Goal: Task Accomplishment & Management: Complete application form

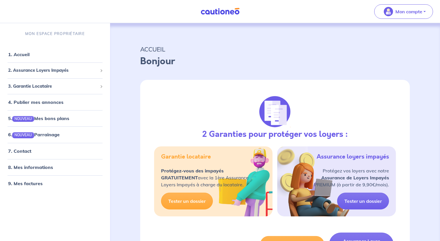
select select "FR"
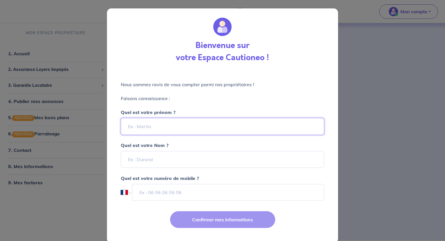
click at [167, 127] on input "Quel est votre prénom ?" at bounding box center [222, 126] width 203 height 17
type input "[PERSON_NAME]"
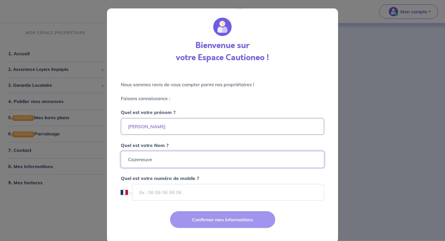
type input "Cazeneuve"
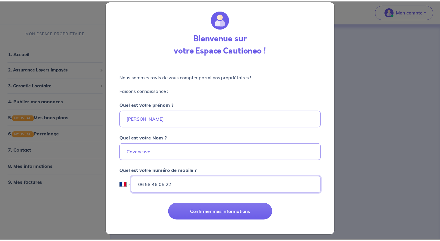
scroll to position [10, 0]
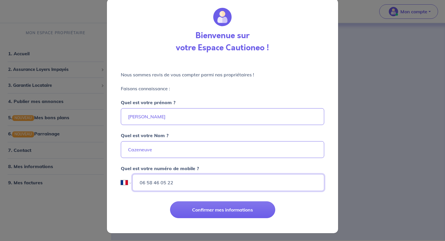
type input "06 58 46 05 22"
click at [380, 88] on div "Bienvenue sur votre Espace Cautioneo ! Nous sommes ravis de vous compter parmi …" at bounding box center [222, 120] width 445 height 241
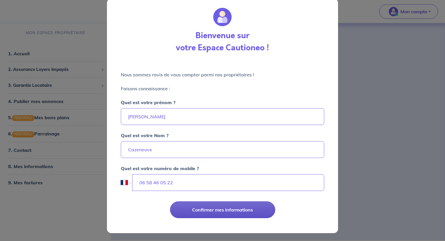
click at [228, 211] on button "Confirmer mes informations" at bounding box center [222, 210] width 105 height 17
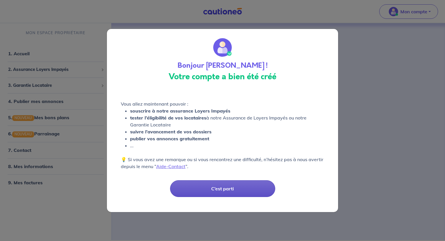
click at [224, 188] on button "C’est parti" at bounding box center [222, 189] width 105 height 17
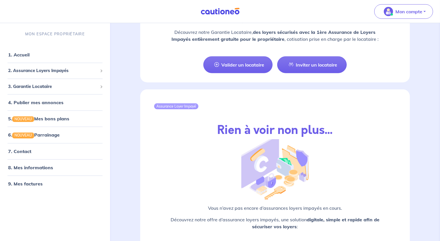
scroll to position [650, 0]
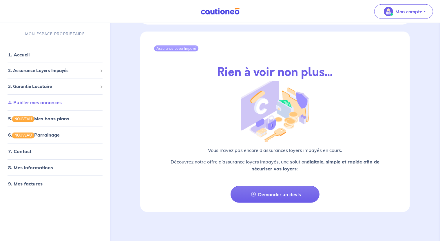
click at [62, 105] on link "4. Publier mes annonces" at bounding box center [35, 102] width 54 height 6
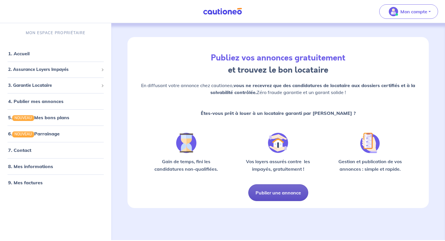
click at [279, 197] on button "Publier une annonce" at bounding box center [278, 193] width 60 height 17
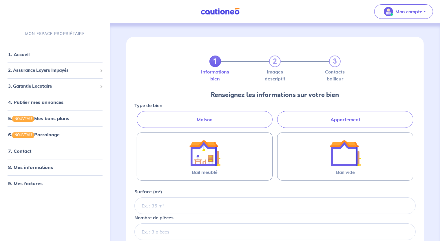
click at [307, 121] on label "Appartement" at bounding box center [345, 119] width 136 height 17
click at [138, 115] on input "Appartement" at bounding box center [136, 113] width 4 height 4
radio input "true"
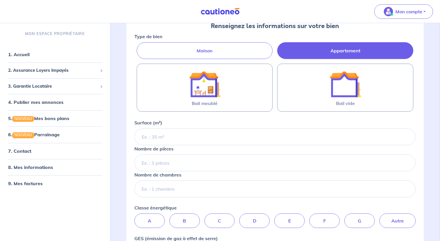
scroll to position [87, 0]
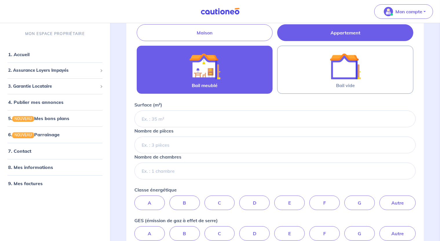
click at [193, 70] on img at bounding box center [204, 66] width 31 height 31
click at [0, 0] on input "Bail meublé" at bounding box center [0, 0] width 0 height 0
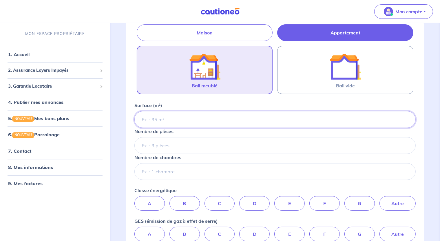
click at [201, 121] on input "Surface (m²)" at bounding box center [274, 119] width 281 height 17
type input "63"
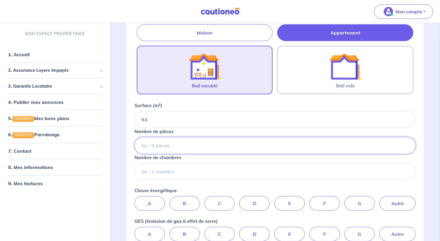
click at [204, 146] on input "Nombre de pièces" at bounding box center [274, 145] width 281 height 17
type input "2"
type input "3"
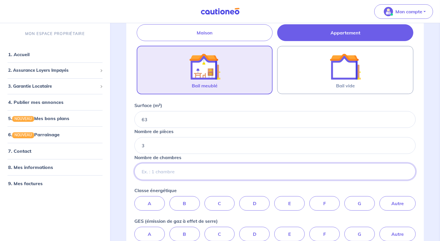
click at [184, 171] on input "Nombre de chambres" at bounding box center [274, 171] width 281 height 17
type input "2"
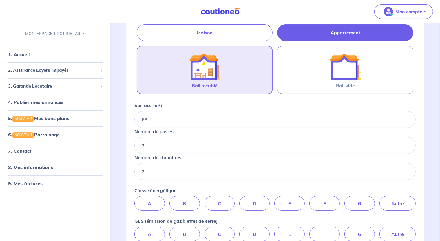
scroll to position [145, 0]
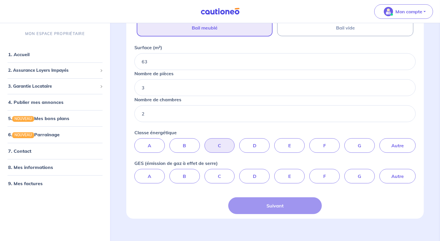
click at [216, 143] on label "C" at bounding box center [220, 146] width 30 height 14
click at [273, 142] on input "C" at bounding box center [275, 141] width 4 height 4
radio input "true"
click at [223, 171] on label "C" at bounding box center [220, 176] width 30 height 14
click at [273, 171] on input "C" at bounding box center [275, 171] width 4 height 4
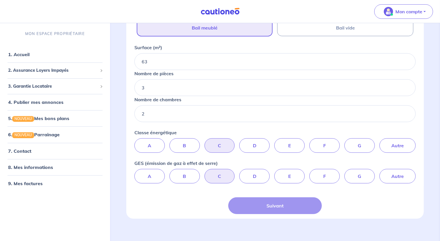
radio input "true"
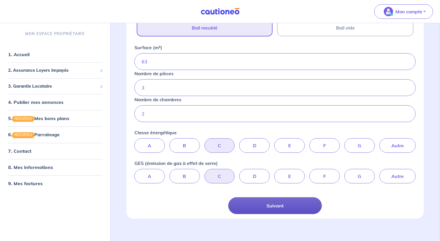
click at [260, 202] on button "Suivant" at bounding box center [275, 206] width 94 height 17
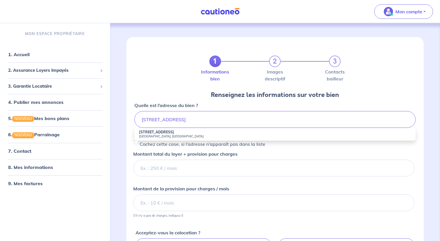
click at [166, 133] on strong "24 Rue Ricord Laty" at bounding box center [156, 132] width 35 height 4
type input "24 Rue Ricord Laty, Cannes, France"
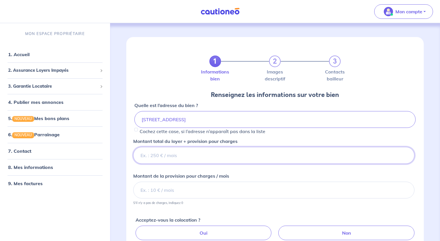
click at [183, 153] on input "Montant total du loyer + provision pour charges" at bounding box center [273, 155] width 281 height 17
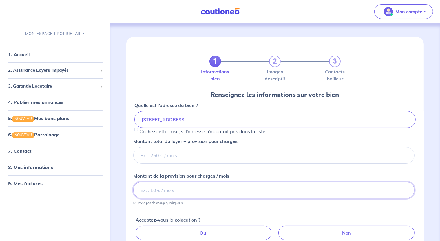
click at [172, 189] on input "Montant de la provision pour charges / mois" at bounding box center [273, 190] width 281 height 17
type input "100"
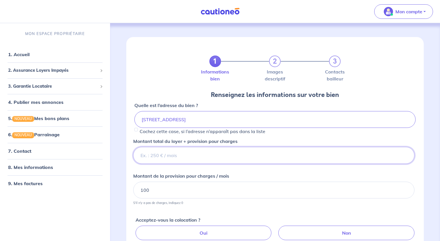
click at [184, 156] on input "Montant total du loyer + provision pour charges" at bounding box center [273, 155] width 281 height 17
type input "1850"
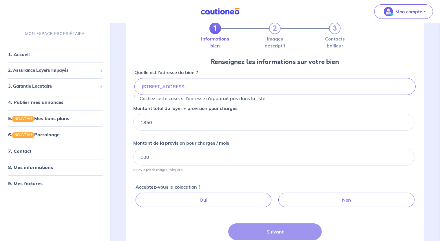
scroll to position [85, 0]
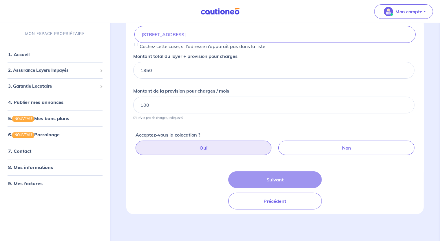
click at [223, 144] on label "Oui" at bounding box center [204, 148] width 136 height 14
click at [274, 144] on input "Oui" at bounding box center [276, 143] width 4 height 4
radio input "true"
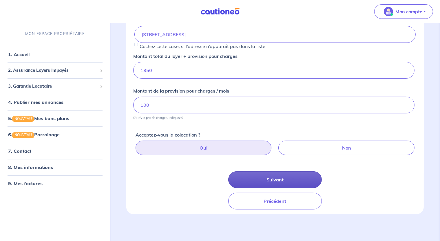
click at [254, 180] on button "Suivant" at bounding box center [275, 180] width 94 height 17
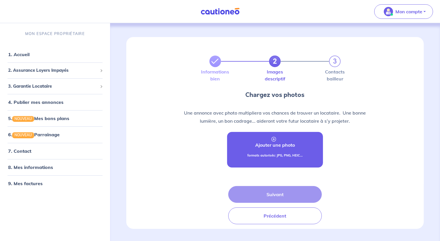
click at [278, 143] on p "Ajouter une photo" at bounding box center [275, 145] width 40 height 7
click at [274, 153] on p "formats autorisés: JPG, PNG, HEIC..." at bounding box center [275, 155] width 55 height 5
click at [271, 144] on p "Ajouter une photo" at bounding box center [275, 145] width 40 height 7
click at [263, 146] on p "Ajouter une photo" at bounding box center [275, 145] width 40 height 7
click at [270, 152] on link "Ajouter une photo formats autorisés: JPG, PNG, HEIC..." at bounding box center [275, 150] width 96 height 36
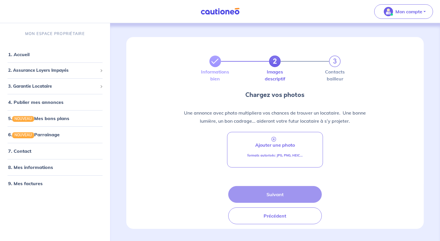
click at [272, 161] on div "formats autorisés: JPG, PNG, HEIC..." at bounding box center [275, 158] width 55 height 10
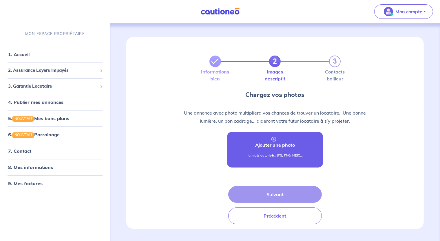
click at [271, 142] on p "Ajouter une photo" at bounding box center [275, 145] width 40 height 7
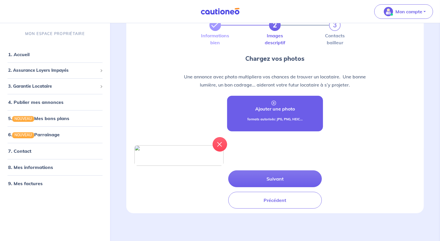
scroll to position [43, 0]
click at [275, 108] on link "Ajouter une photo formats autorisés: JPG, PNG, HEIC..." at bounding box center [275, 114] width 96 height 36
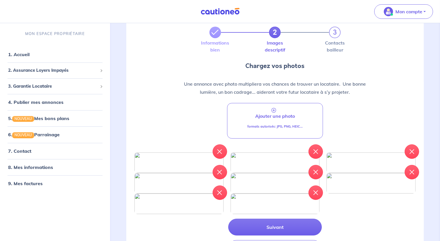
scroll to position [87, 0]
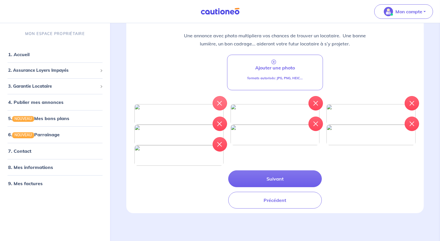
click at [217, 96] on button "button" at bounding box center [220, 103] width 14 height 14
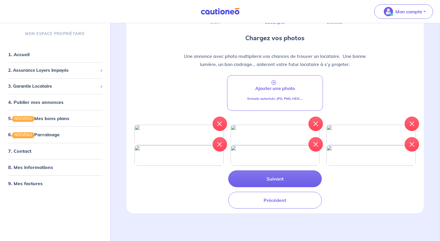
scroll to position [130, 0]
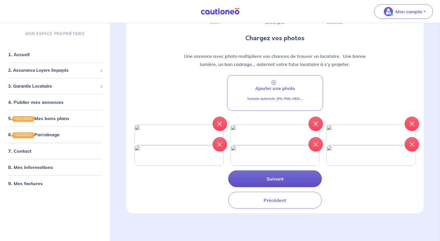
click at [276, 176] on button "Suivant" at bounding box center [275, 179] width 94 height 17
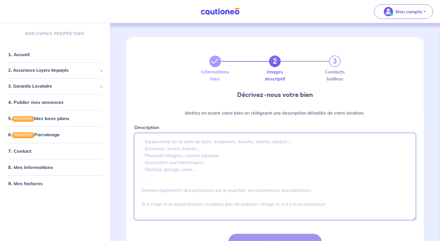
click at [159, 146] on textarea "Description" at bounding box center [274, 176] width 281 height 87
paste textarea "Dans une résidence située en seconde de ligne de la plage, avec aperçu mer, app…"
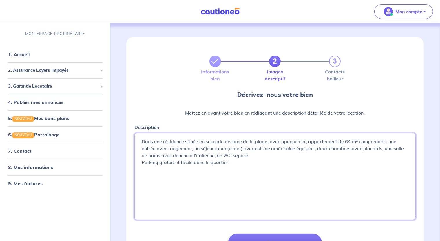
click at [267, 142] on textarea "Dans une résidence située en seconde de ligne de la plage, avec aperçu mer, app…" at bounding box center [274, 176] width 281 height 87
click at [147, 149] on textarea "Dans une résidence située en seconde de ligne de la plage, avec aperçu mer, app…" at bounding box center [274, 176] width 281 height 87
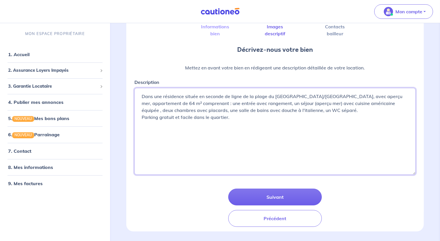
scroll to position [63, 0]
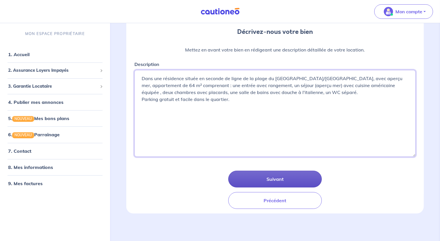
type textarea "Dans une résidence située en seconde de ligne de la plage du Moure rouge/Palm B…"
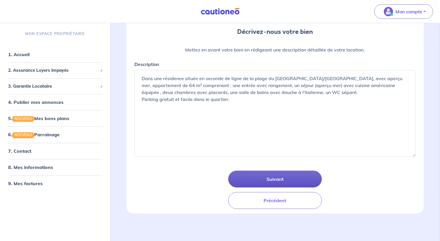
click at [265, 175] on button "Suivant" at bounding box center [275, 179] width 94 height 17
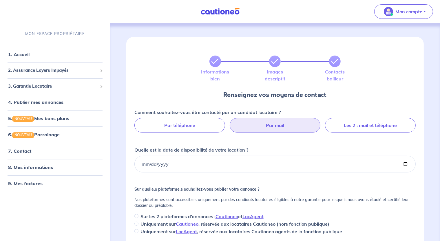
click at [273, 126] on label "Par mail" at bounding box center [275, 125] width 91 height 14
click at [273, 122] on input "Par mail" at bounding box center [275, 120] width 4 height 4
radio input "true"
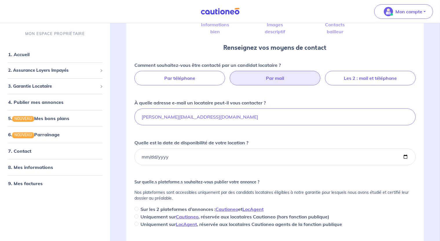
scroll to position [87, 0]
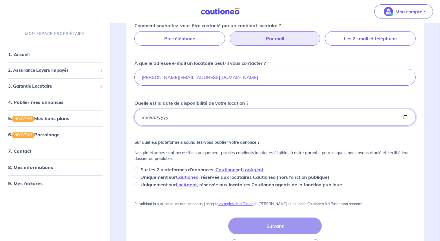
click at [169, 116] on input "Quelle est la date de disponibilité de votre location ?" at bounding box center [274, 117] width 281 height 17
click at [405, 117] on input "Quelle est la date de disponibilité de votre location ?" at bounding box center [274, 117] width 281 height 17
type input "2025-10-01"
click at [159, 169] on p "Sur les 2 plateformes d’annonces : Cautioneo et LocAgent" at bounding box center [202, 169] width 123 height 7
click at [139, 169] on input "Sur les 2 plateformes d’annonces : Cautioneo et LocAgent" at bounding box center [136, 170] width 4 height 4
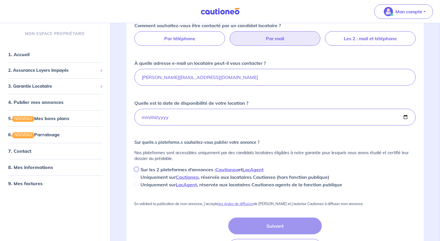
radio input "true"
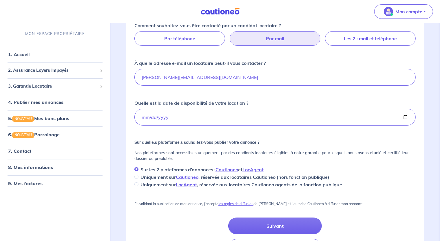
click at [146, 177] on p "Uniquement sur Cautioneo , réservée aux locataires Cautioneo (hors fonction pub…" at bounding box center [235, 177] width 189 height 7
click at [139, 177] on input "Uniquement sur Cautioneo , réservée aux locataires Cautioneo (hors fonction pub…" at bounding box center [136, 177] width 4 height 4
radio input "true"
click at [146, 172] on p "Sur les 2 plateformes d’annonces : Cautioneo et LocAgent" at bounding box center [202, 169] width 123 height 7
click at [139, 172] on input "Sur les 2 plateformes d’annonces : Cautioneo et LocAgent" at bounding box center [136, 170] width 4 height 4
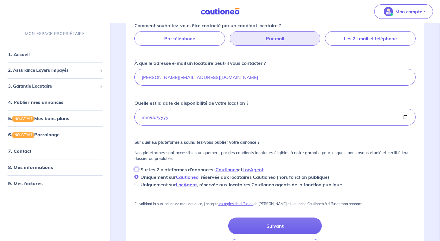
radio input "true"
click at [201, 77] on input "guillaume.cazeneuve@gieps.fr" at bounding box center [274, 77] width 281 height 17
drag, startPoint x: 215, startPoint y: 76, endPoint x: 193, endPoint y: 88, distance: 25.2
click at [193, 88] on div "Comment souhaitez-vous être contacté par un candidat locataire ? Par téléphone …" at bounding box center [274, 105] width 281 height 166
type input "guillaume.cazeneuve@gmail.com"
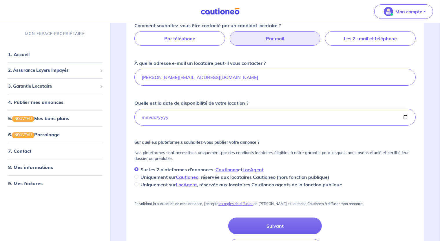
drag, startPoint x: 267, startPoint y: 224, endPoint x: 279, endPoint y: 120, distance: 104.8
click at [279, 120] on div "Comment souhaitez-vous être contacté par un candidat locataire ? Par téléphone …" at bounding box center [275, 135] width 288 height 241
click at [376, 39] on label "Les 2 : mail et téléphone" at bounding box center [370, 38] width 91 height 14
click at [277, 35] on input "Les 2 : mail et téléphone" at bounding box center [275, 33] width 4 height 4
radio input "true"
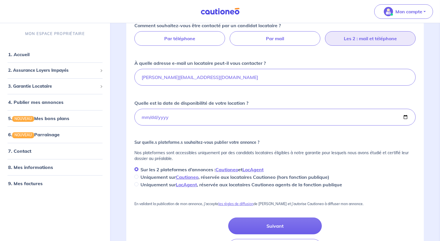
select select "FR"
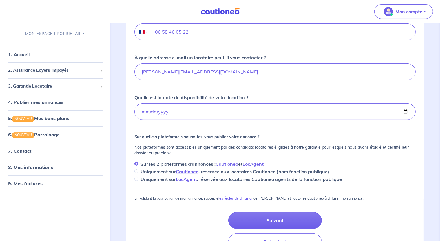
scroll to position [145, 0]
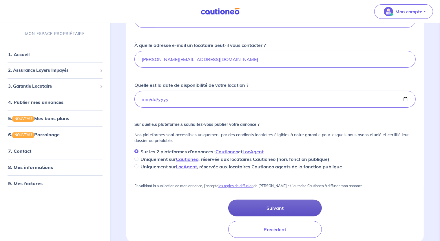
click at [280, 208] on button "Suivant" at bounding box center [275, 208] width 94 height 17
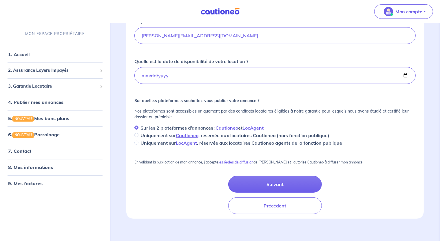
scroll to position [173, 0]
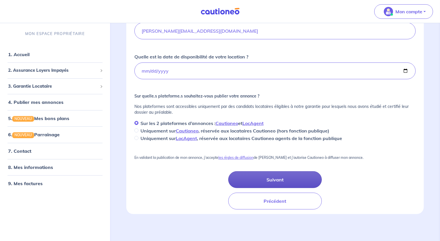
click at [273, 179] on button "Suivant" at bounding box center [275, 180] width 94 height 17
